Goal: Obtain resource: Download file/media

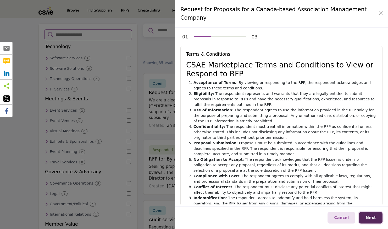
click at [372, 215] on button "Next" at bounding box center [371, 218] width 24 height 12
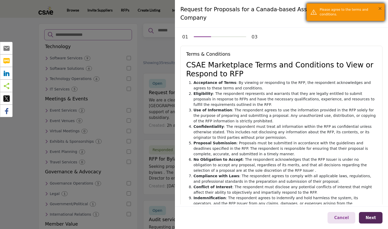
click at [379, 10] on button "×" at bounding box center [380, 8] width 4 height 5
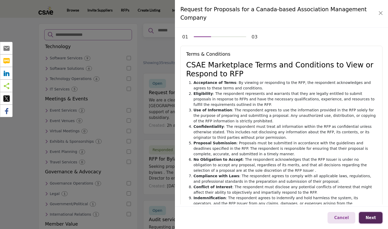
click at [371, 213] on button "Next" at bounding box center [371, 218] width 24 height 12
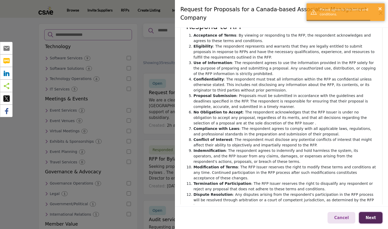
scroll to position [59, 0]
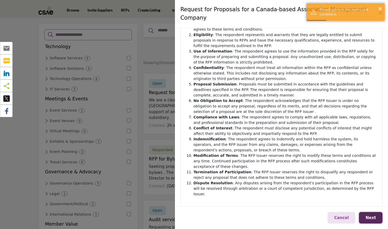
click at [371, 218] on span "Next" at bounding box center [370, 218] width 10 height 5
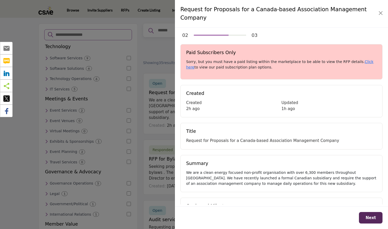
scroll to position [0, 0]
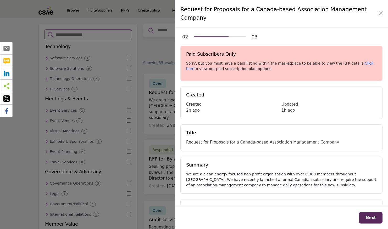
click at [349, 61] on link "Click here" at bounding box center [279, 66] width 187 height 10
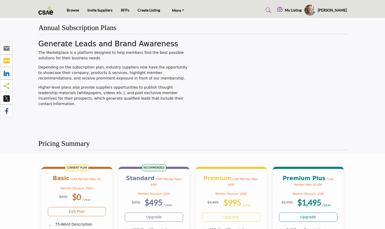
click at [337, 8] on h5 "[PERSON_NAME]" at bounding box center [332, 10] width 29 height 5
click at [342, 141] on div "Pricing Summary" at bounding box center [192, 144] width 309 height 11
click at [153, 62] on div "Generate Leads and Brand Awareness The Marketplace is a platform designed to he…" at bounding box center [114, 74] width 152 height 68
click at [125, 10] on link "RFPs" at bounding box center [125, 10] width 8 height 4
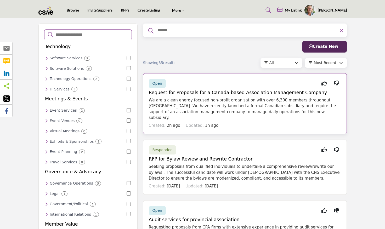
click at [246, 93] on h5 "Request for Proposals for a Canada-based Association Management Company" at bounding box center [245, 92] width 192 height 5
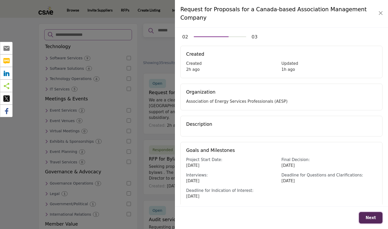
click at [372, 218] on span "Next" at bounding box center [370, 218] width 10 height 5
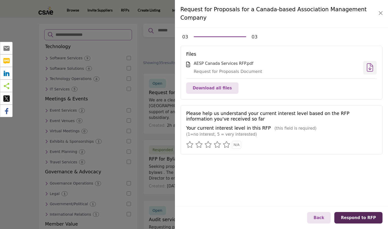
click at [372, 67] on icon at bounding box center [370, 67] width 6 height 0
click at [382, 10] on button "Close" at bounding box center [380, 12] width 7 height 7
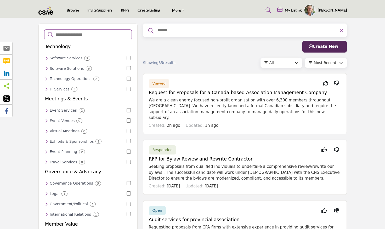
click at [226, 51] on div "Filter Create New" at bounding box center [245, 47] width 204 height 12
click at [324, 63] on span "Most Recent" at bounding box center [325, 63] width 23 height 4
